Goal: Task Accomplishment & Management: Manage account settings

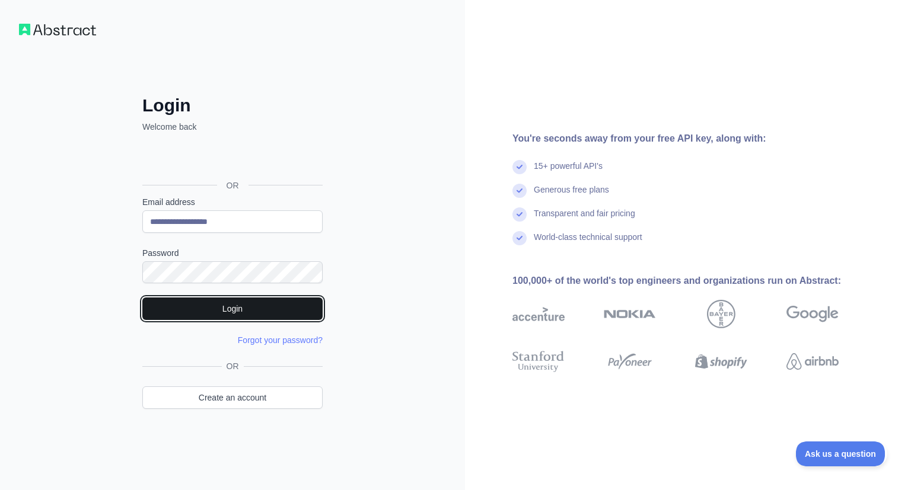
click at [269, 300] on button "Login" at bounding box center [232, 309] width 180 height 23
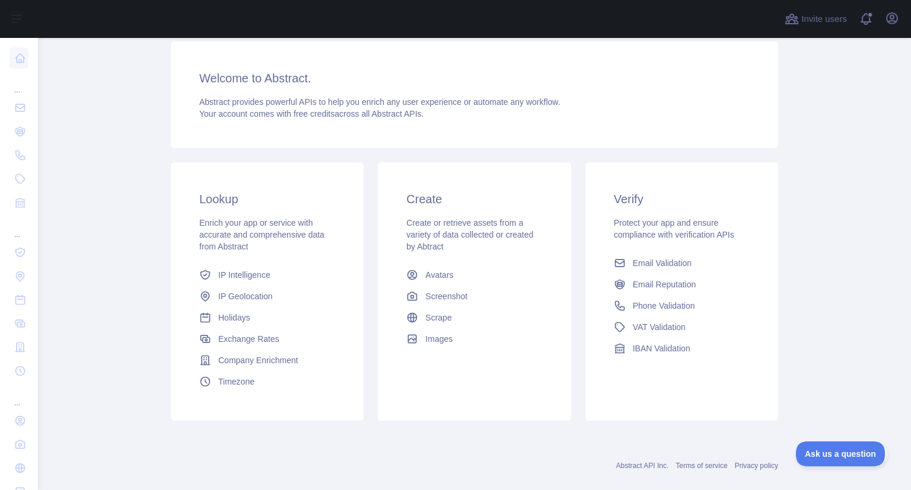
scroll to position [154, 0]
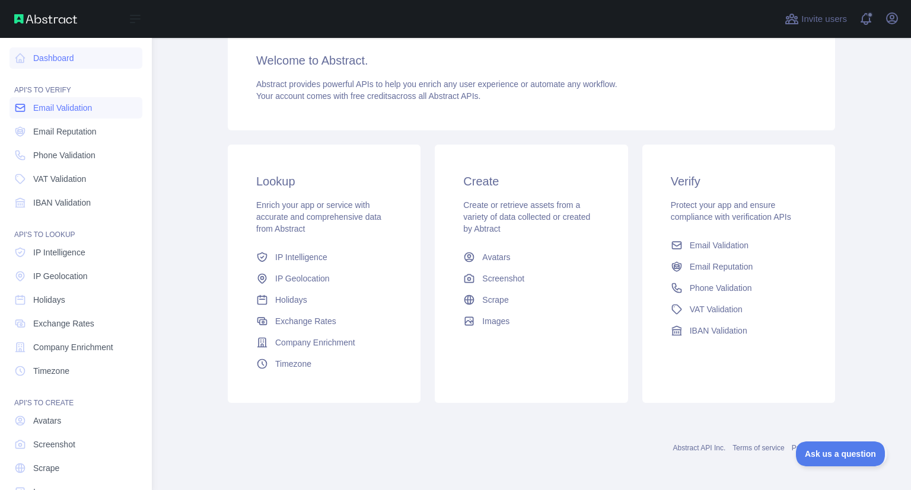
click at [42, 111] on span "Email Validation" at bounding box center [62, 108] width 59 height 12
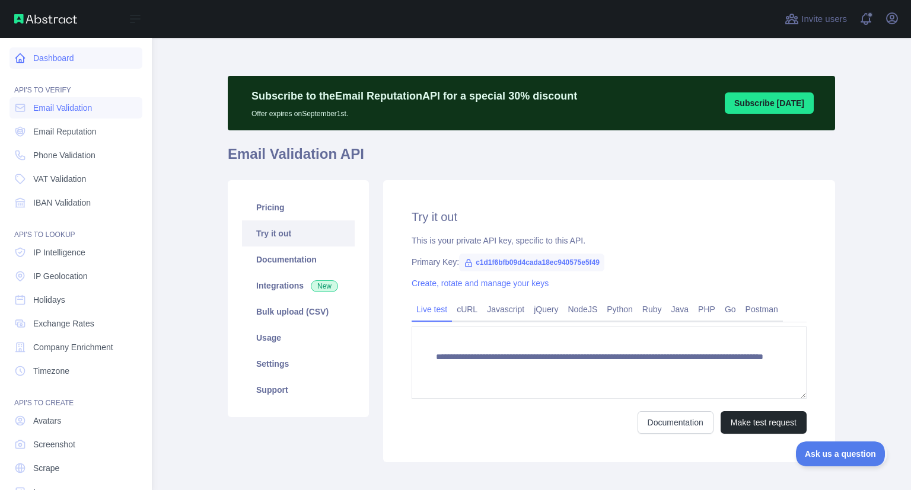
click at [69, 63] on link "Dashboard" at bounding box center [75, 57] width 133 height 21
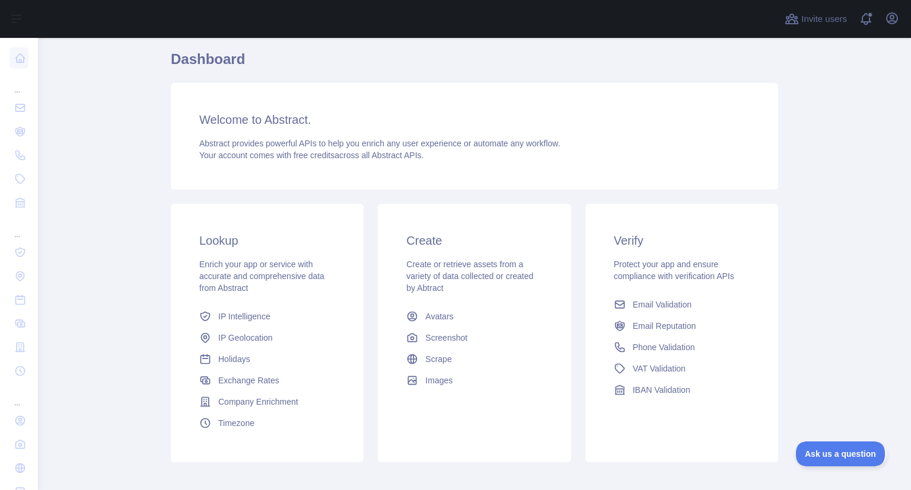
scroll to position [154, 0]
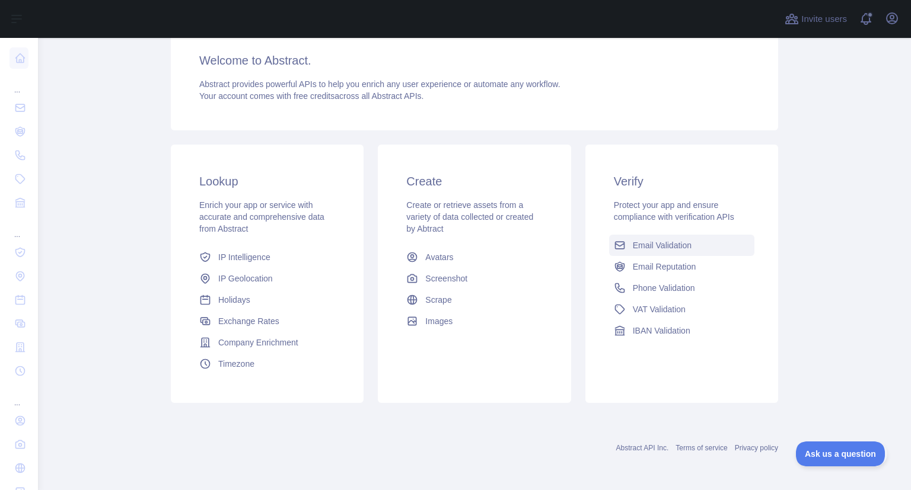
click at [652, 253] on link "Email Validation" at bounding box center [681, 245] width 145 height 21
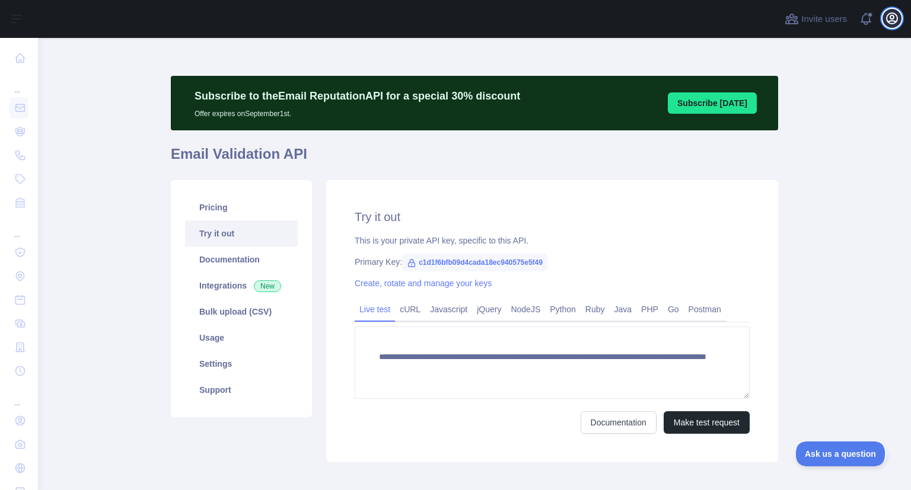
click at [888, 23] on icon "button" at bounding box center [891, 18] width 11 height 11
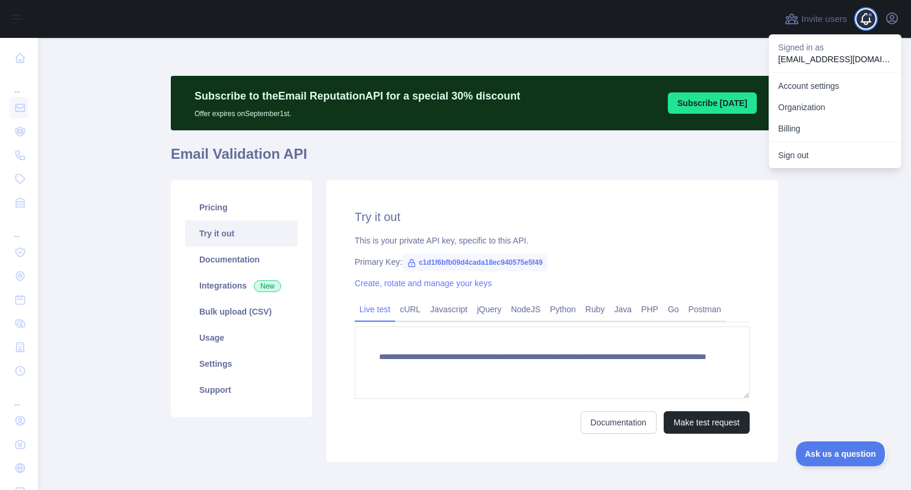
click at [879, 23] on span at bounding box center [871, 19] width 24 height 38
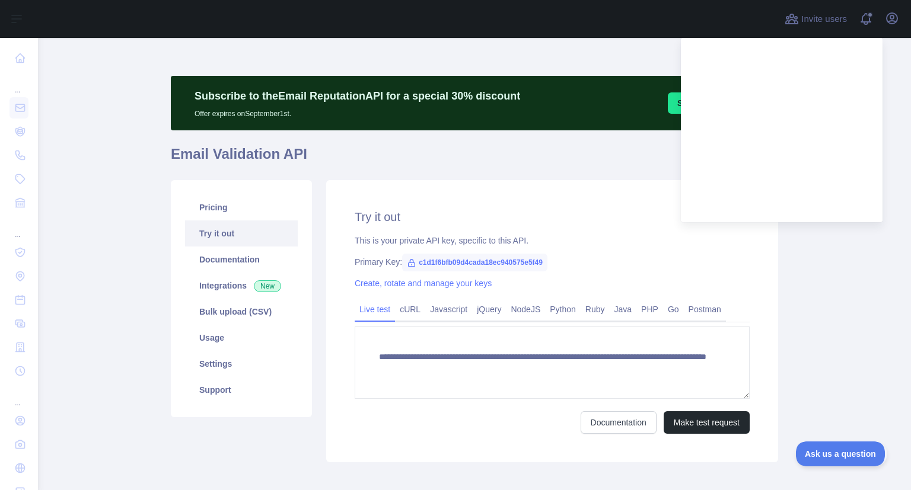
click at [884, 25] on div "Open user menu" at bounding box center [891, 19] width 19 height 21
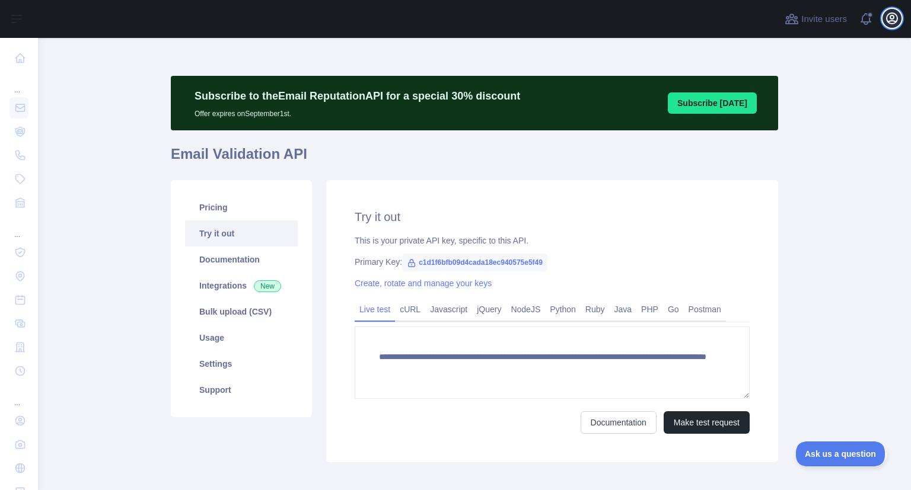
click at [887, 23] on icon "button" at bounding box center [892, 18] width 14 height 14
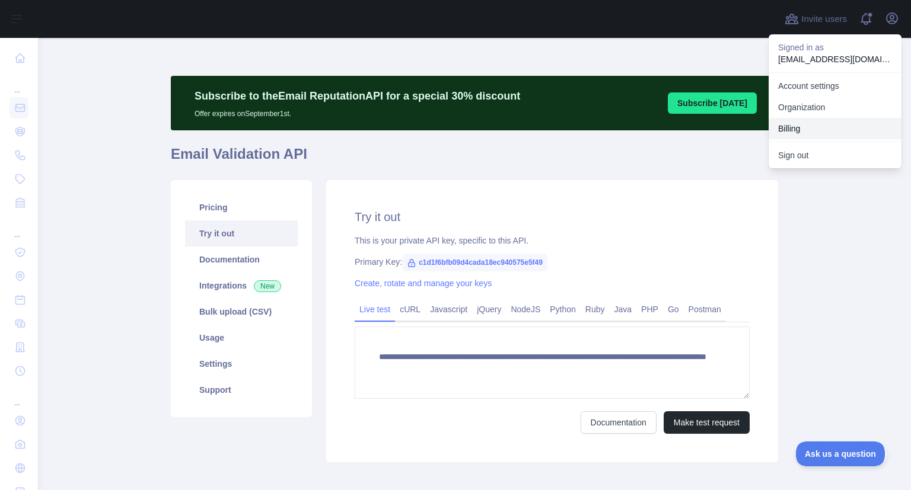
click at [797, 129] on button "Billing" at bounding box center [834, 128] width 133 height 21
